Goal: Task Accomplishment & Management: Use online tool/utility

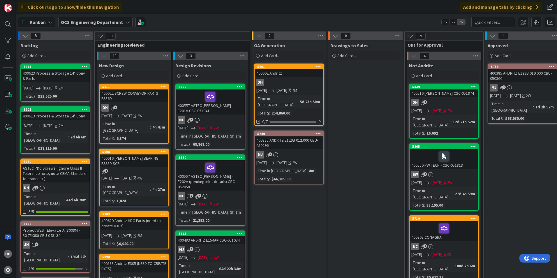
scroll to position [0, 461]
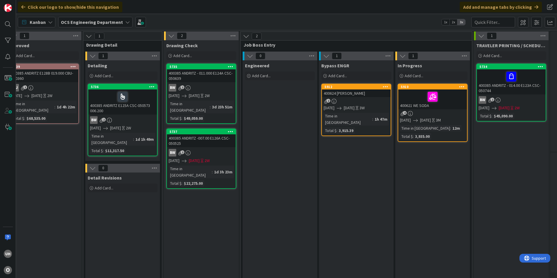
scroll to position [0, 508]
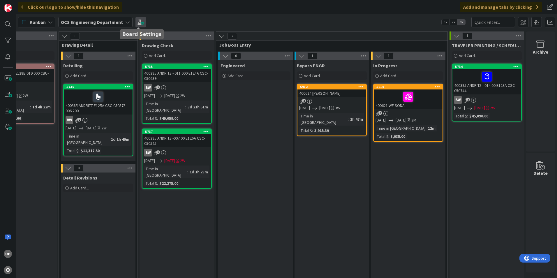
click at [137, 24] on span at bounding box center [141, 22] width 10 height 10
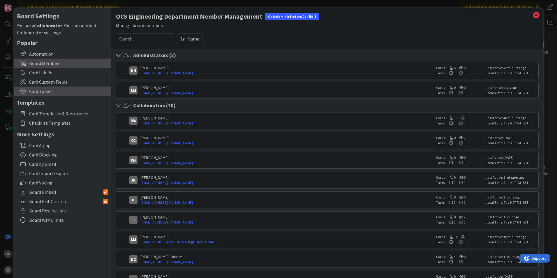
click at [41, 91] on span "Card Tokens" at bounding box center [68, 91] width 79 height 7
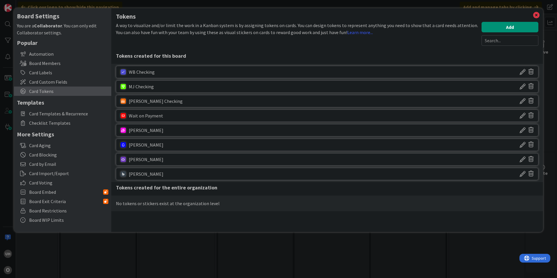
click at [522, 144] on icon at bounding box center [523, 145] width 6 height 10
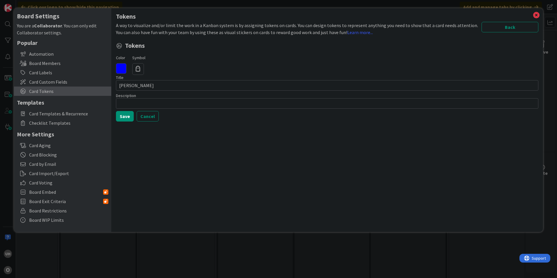
click at [126, 69] on icon at bounding box center [121, 68] width 10 height 10
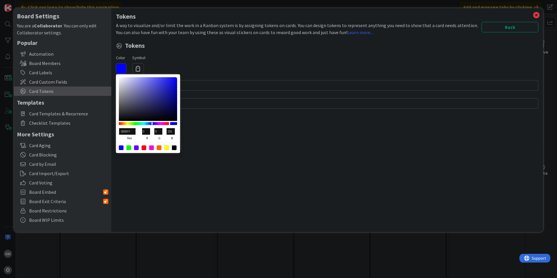
click at [159, 148] on div at bounding box center [159, 147] width 5 height 5
type input "FF6600"
type input "255"
type input "102"
type input "0"
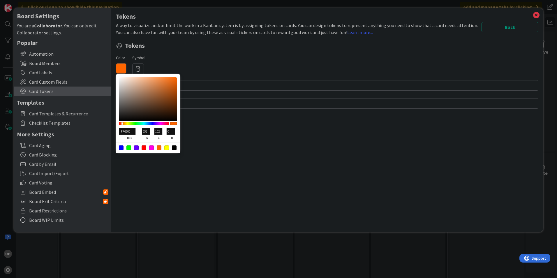
click at [263, 143] on div "Tokens A way to visualize and/or limit the work in a Kanban system is by assign…" at bounding box center [327, 120] width 432 height 224
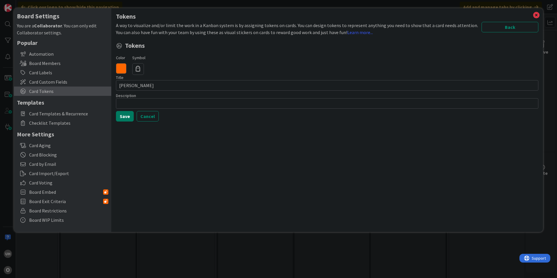
click at [131, 116] on button "Save" at bounding box center [125, 116] width 18 height 10
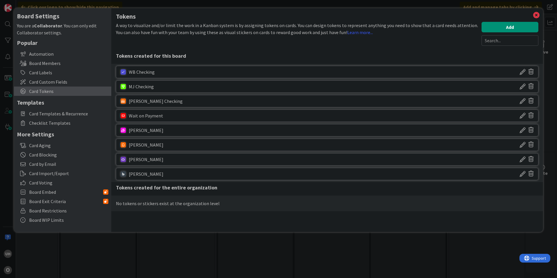
click at [522, 145] on icon at bounding box center [523, 145] width 6 height 10
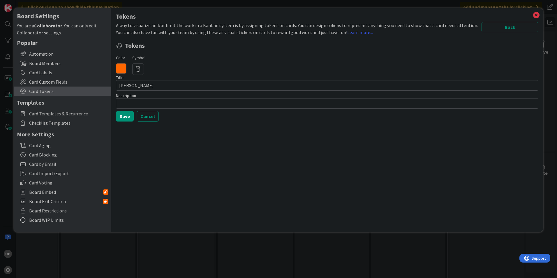
click at [122, 69] on icon at bounding box center [121, 68] width 10 height 10
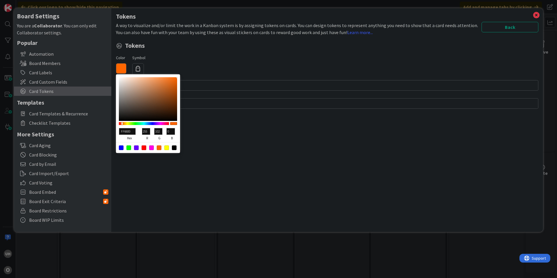
type input "FF6400"
type input "100"
type input "FF6D00"
type input "109"
type input "FF8700"
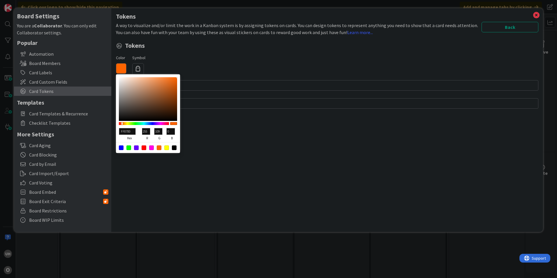
type input "135"
type input "FFB400"
type input "180"
type input "FFCE00"
type input "206"
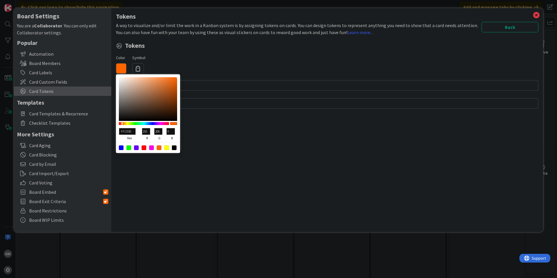
type input "F1FF00"
type input "241"
type input "255"
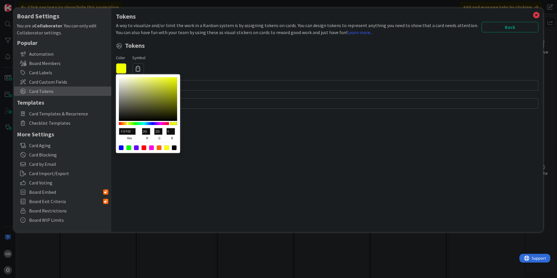
type input "FFFB00"
type input "255"
type input "251"
type input "FFF200"
type input "242"
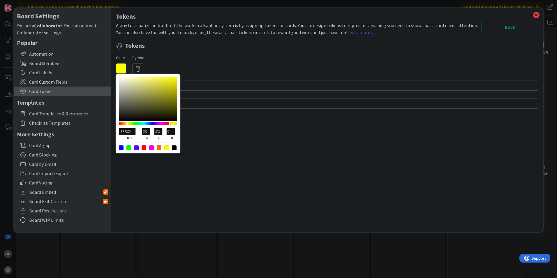
type input "FFE900"
type input "233"
type input "FFD700"
type input "215"
type input "FFC600"
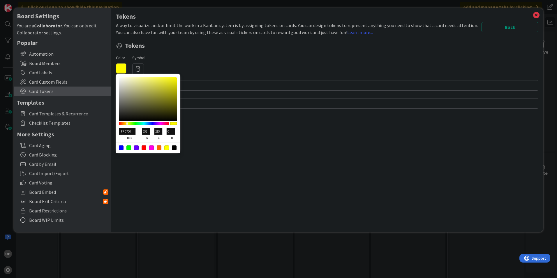
type input "198"
type input "FFBD00"
type input "189"
type input "FFB400"
type input "180"
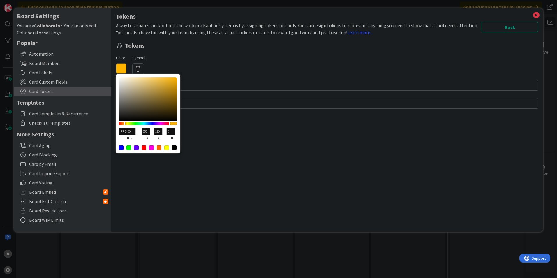
type input "FFAB00"
type input "171"
type input "FFA200"
type input "162"
type input "FF9900"
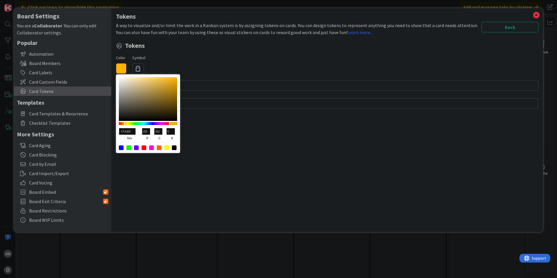
type input "153"
type input "FF9000"
type input "144"
type input "FF8700"
type input "135"
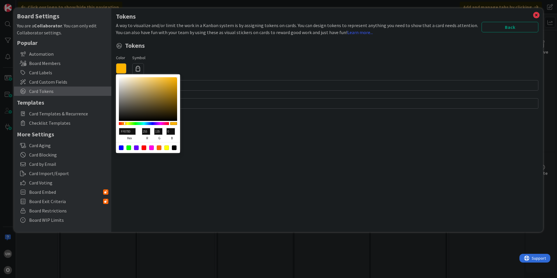
type input "FF7500"
type input "117"
type input "FF6D00"
type input "109"
type input "FF6400"
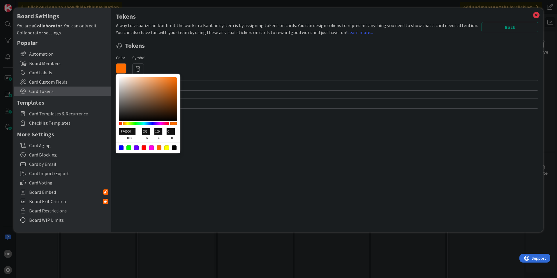
type input "100"
type input "FF5B00"
type input "91"
type input "FF5200"
type input "82"
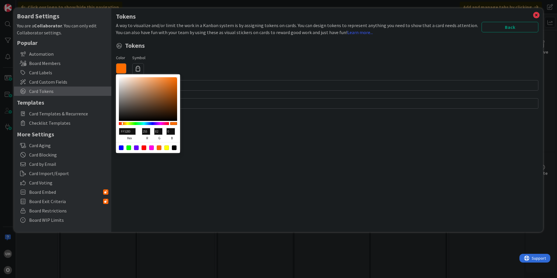
type input "FF4900"
type input "73"
type input "FF2E00"
type input "46"
type input "FF0000"
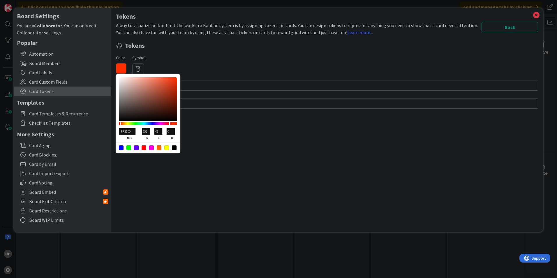
type input "0"
drag, startPoint x: 122, startPoint y: 124, endPoint x: 113, endPoint y: 123, distance: 8.8
click at [113, 123] on div "Tokens A way to visualize and/or limit the work in a Kanban system is by assign…" at bounding box center [327, 120] width 432 height 224
type input "700D0D"
type input "112"
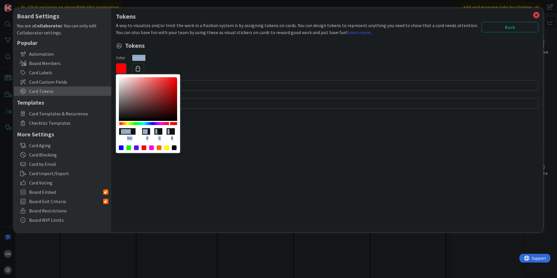
type input "13"
click at [171, 102] on div at bounding box center [148, 99] width 58 height 44
type input "AF0C0C"
type input "175"
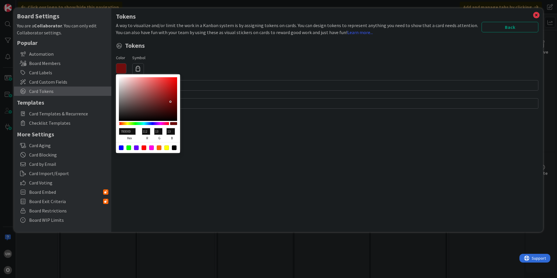
type input "12"
type input "B60D0D"
type input "182"
type input "13"
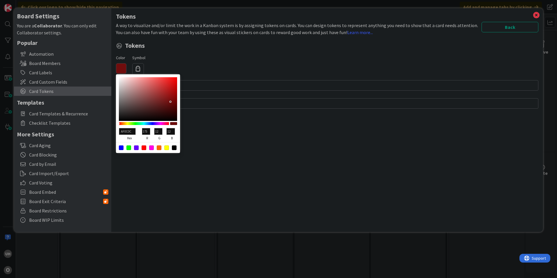
type input "13"
type input "E71E1E"
type input "231"
type input "30"
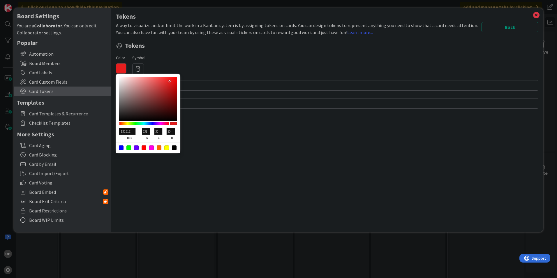
type input "FF2C2C"
type input "255"
type input "44"
type input "FF2E2E"
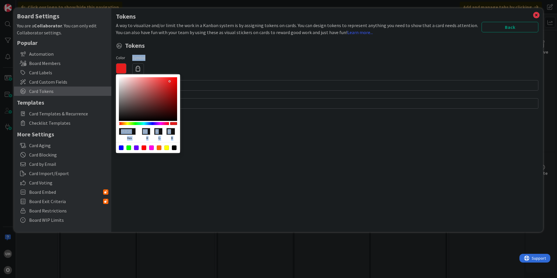
type input "46"
type input "FF2F2F"
type input "47"
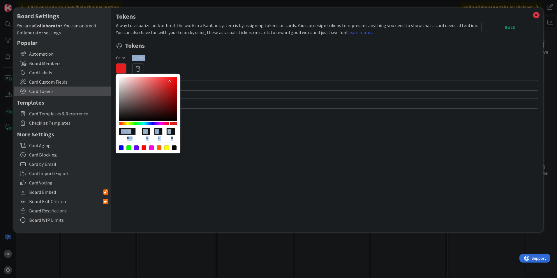
type input "FF4545"
type input "69"
type input "FF7A7A"
type input "122"
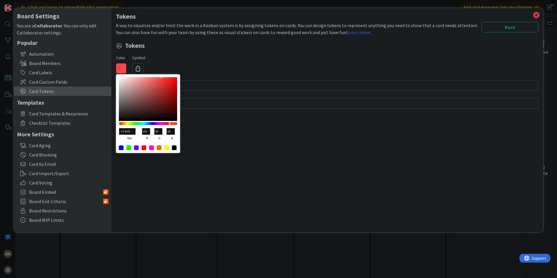
type input "122"
type input "F89393"
type input "248"
type input "147"
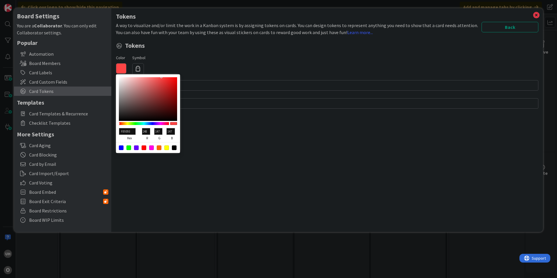
type input "F1A4A4"
type input "241"
type input "164"
type input "ECADAD"
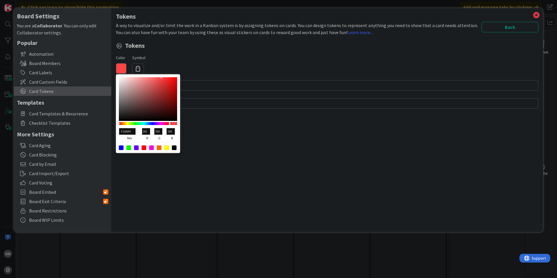
type input "236"
type input "173"
type input "EBB1B1"
type input "235"
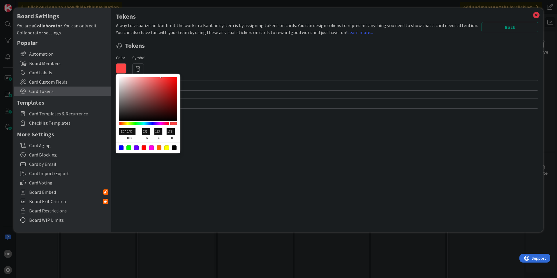
type input "177"
type input "E9B1B1"
type input "233"
type input "E9BBBB"
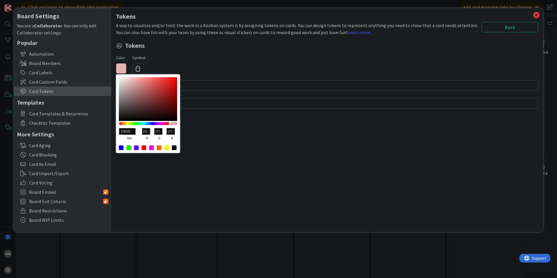
type input "187"
type input "E9C9C9"
type input "201"
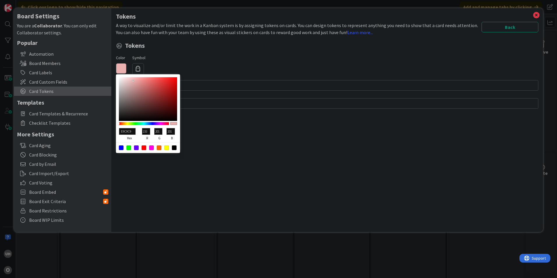
type input "F1D5D5"
type input "241"
type input "213"
type input "F5DCDC"
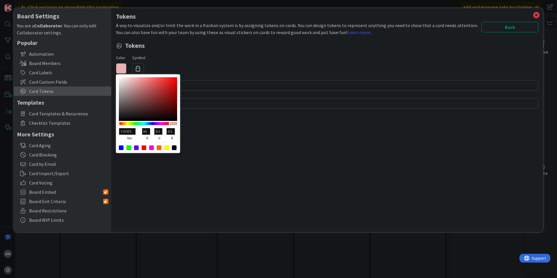
type input "245"
type input "220"
type input "F6DEDE"
type input "246"
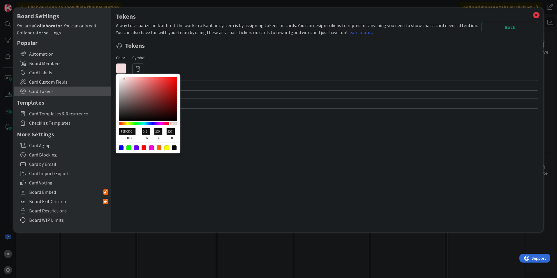
type input "222"
type input "F6E0E0"
type input "224"
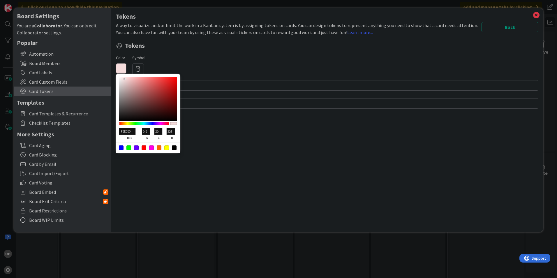
type input "F8E7E7"
type input "248"
type input "231"
type input "F8E9E9"
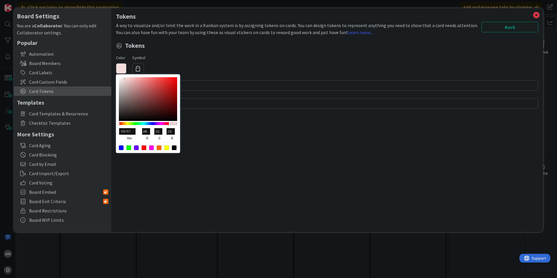
type input "233"
type input "F3E5E5"
type input "243"
type input "229"
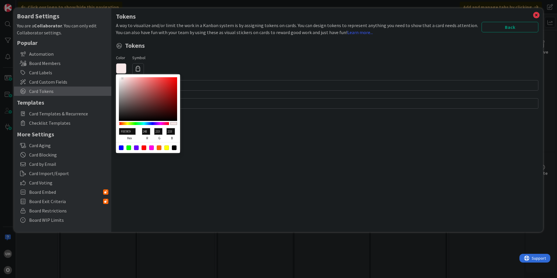
type input "229"
type input "CAAEAE"
type input "202"
type input "174"
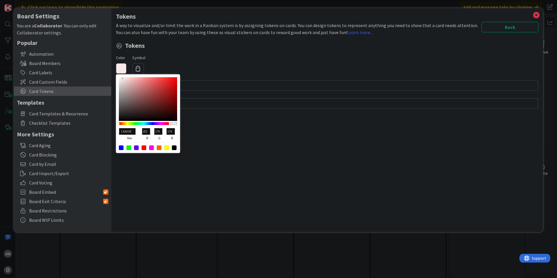
type input "A37070"
type input "163"
type input "112"
type input "995959"
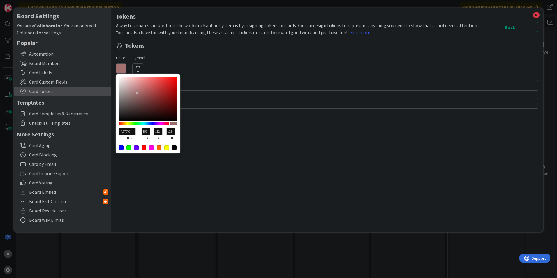
type input "153"
type input "89"
type input "965050"
type input "150"
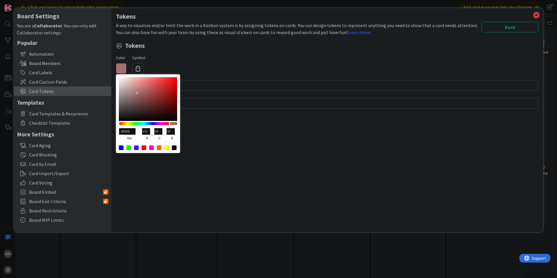
type input "80"
type input "964949"
type input "73"
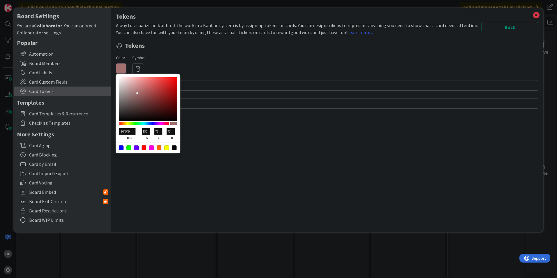
type input "964343"
type input "67"
type input "964040"
type input "64"
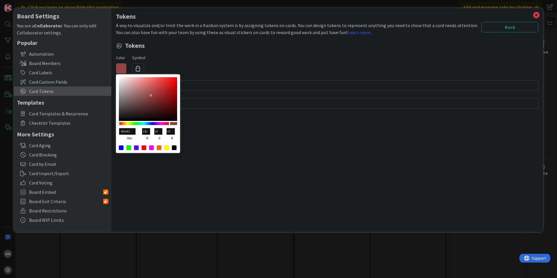
type input "64"
type input "963F3F"
type input "63"
type input "8F3838"
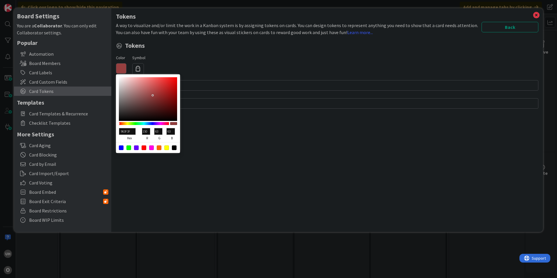
type input "143"
type input "56"
type input "883636"
type input "136"
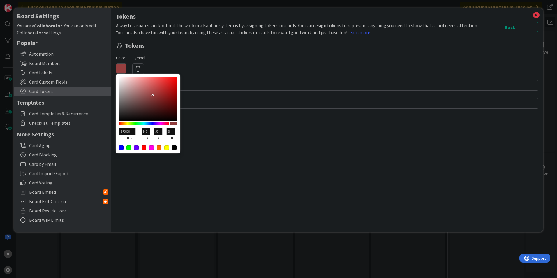
type input "54"
type input "853434"
type input "133"
type input "52"
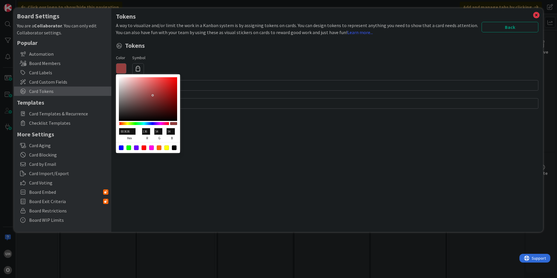
type input "52"
type input "803232"
type input "128"
type input "50"
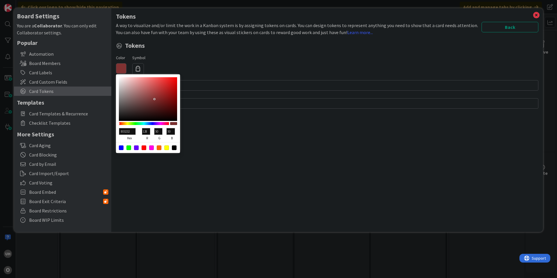
type input "772F2F"
type input "119"
type input "47"
type input "702C2C"
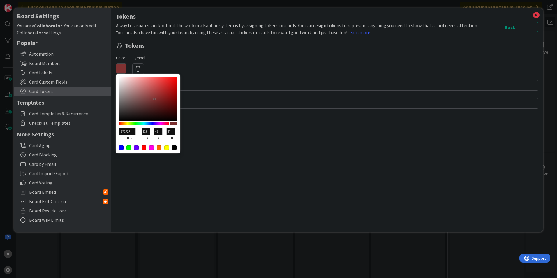
type input "112"
type input "44"
type input "6B2A2A"
type input "107"
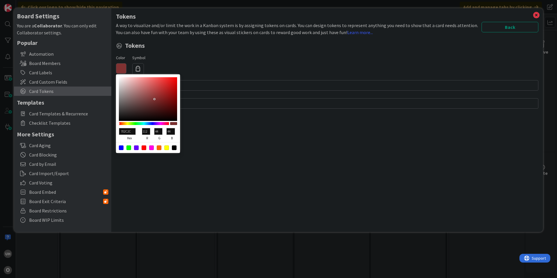
type input "42"
type input "662727"
type input "102"
type input "39"
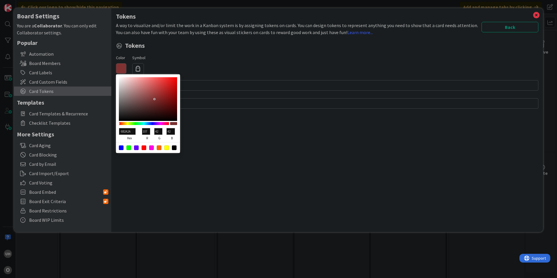
type input "39"
drag, startPoint x: 173, startPoint y: 91, endPoint x: 176, endPoint y: 78, distance: 13.2
click at [176, 78] on div at bounding box center [148, 99] width 58 height 44
click at [239, 154] on div "Tokens A way to visualize and/or limit the work in a Kanban system is by assign…" at bounding box center [327, 120] width 432 height 224
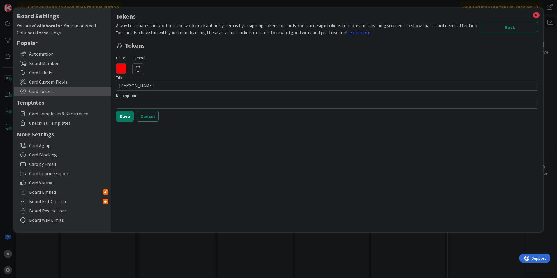
click at [129, 115] on button "Save" at bounding box center [125, 116] width 18 height 10
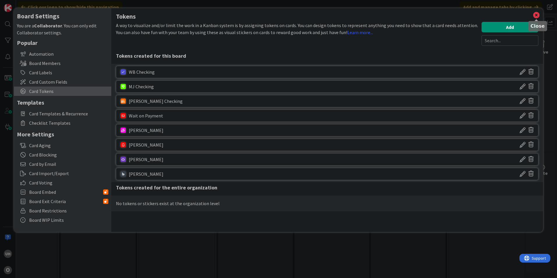
click at [537, 13] on icon at bounding box center [537, 15] width 8 height 8
